Goal: Task Accomplishment & Management: Complete application form

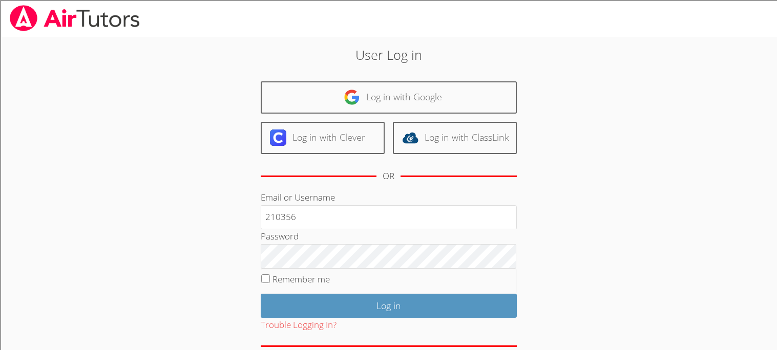
type input "210356"
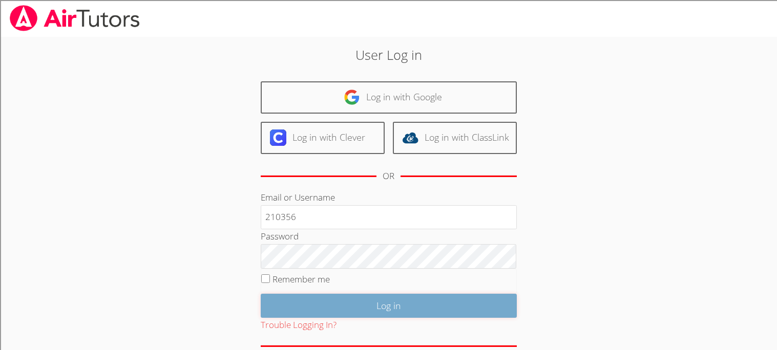
click at [301, 308] on input "Log in" at bounding box center [389, 306] width 256 height 24
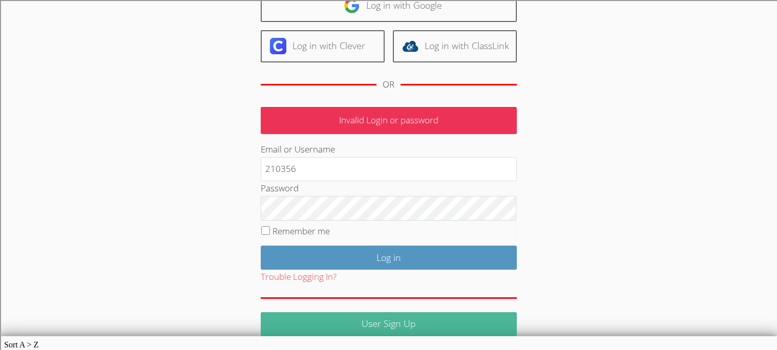
click at [305, 319] on link "User Sign Up" at bounding box center [389, 324] width 256 height 24
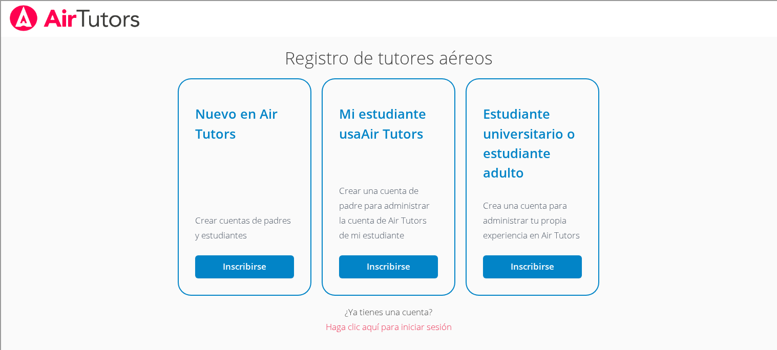
click at [377, 30] on div at bounding box center [388, 18] width 777 height 37
click at [262, 261] on font "Inscribirse" at bounding box center [245, 267] width 44 height 12
